Goal: Go to known website: Access a specific website the user already knows

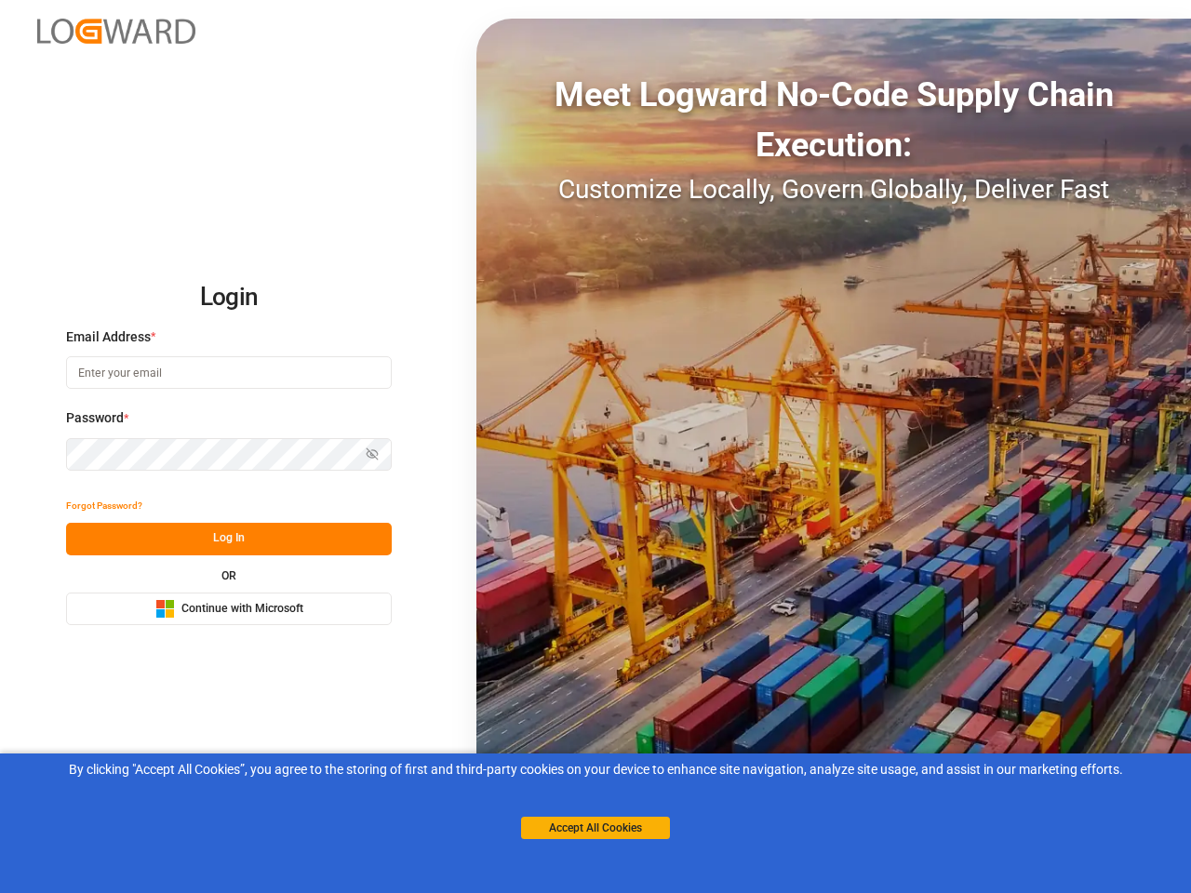
click at [596, 447] on div "Meet Logward No-Code Supply Chain Execution: Customize Locally, Govern Globally…" at bounding box center [833, 447] width 715 height 856
click at [116, 31] on img at bounding box center [116, 31] width 158 height 25
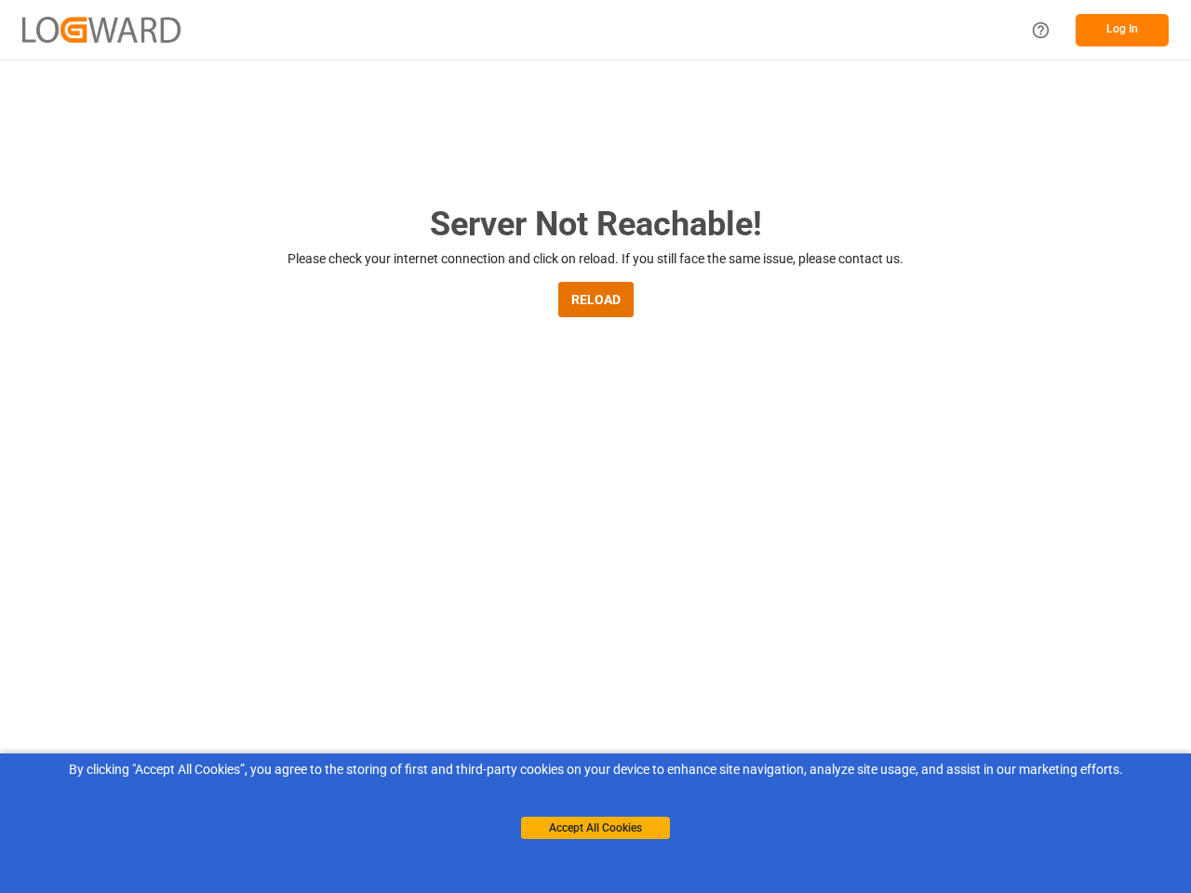
click at [104, 506] on main "Server Not Reachable! Please check your internet connection and click on reload…" at bounding box center [595, 611] width 1191 height 824
click at [229, 539] on main "Server Not Reachable! Please check your internet connection and click on reload…" at bounding box center [595, 611] width 1191 height 824
click at [229, 609] on main "Server Not Reachable! Please check your internet connection and click on reload…" at bounding box center [595, 611] width 1191 height 824
click at [596, 828] on button "Accept All Cookies" at bounding box center [595, 828] width 149 height 22
